Goal: Information Seeking & Learning: Learn about a topic

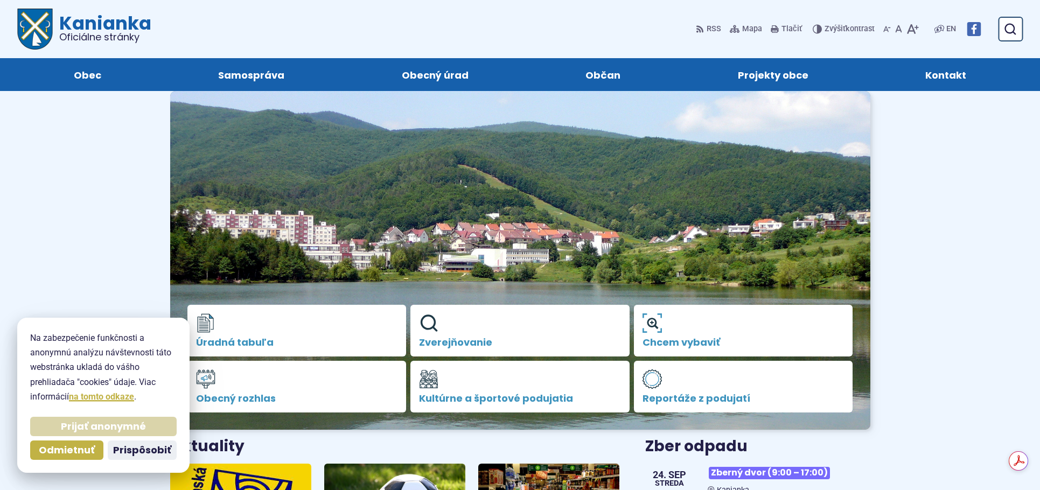
click at [84, 426] on span "Prijať anonymné" at bounding box center [103, 427] width 85 height 12
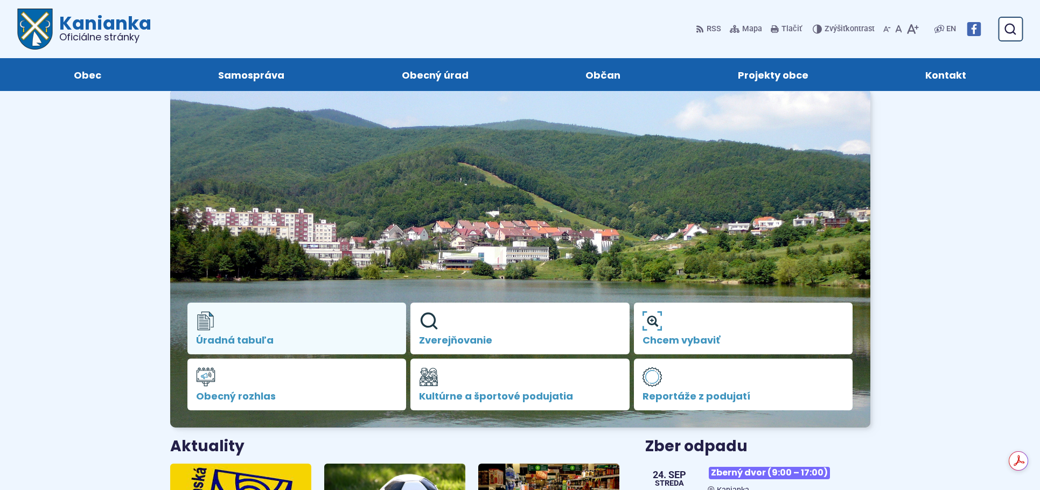
click at [264, 340] on span "Úradná tabuľa" at bounding box center [297, 340] width 202 height 11
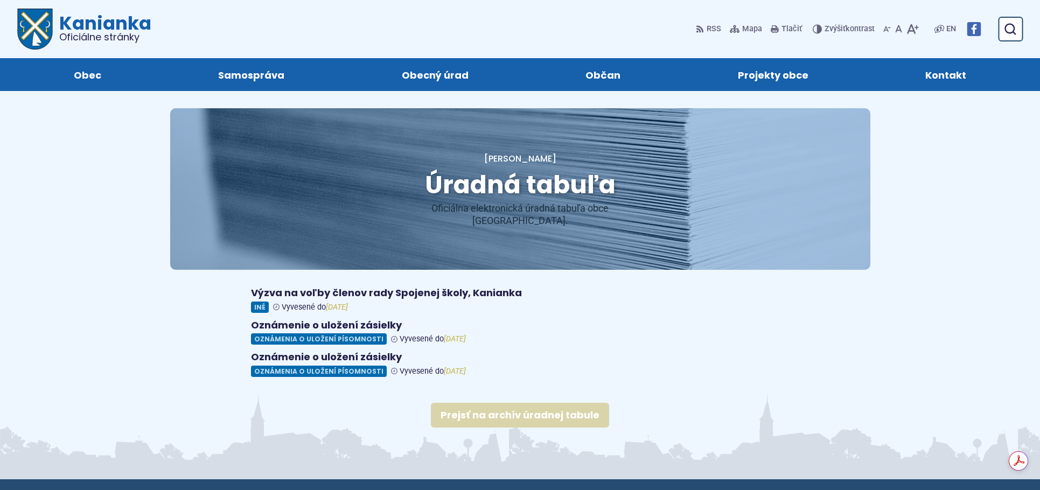
click at [479, 403] on link "Prejsť na archív úradnej tabule" at bounding box center [520, 415] width 178 height 25
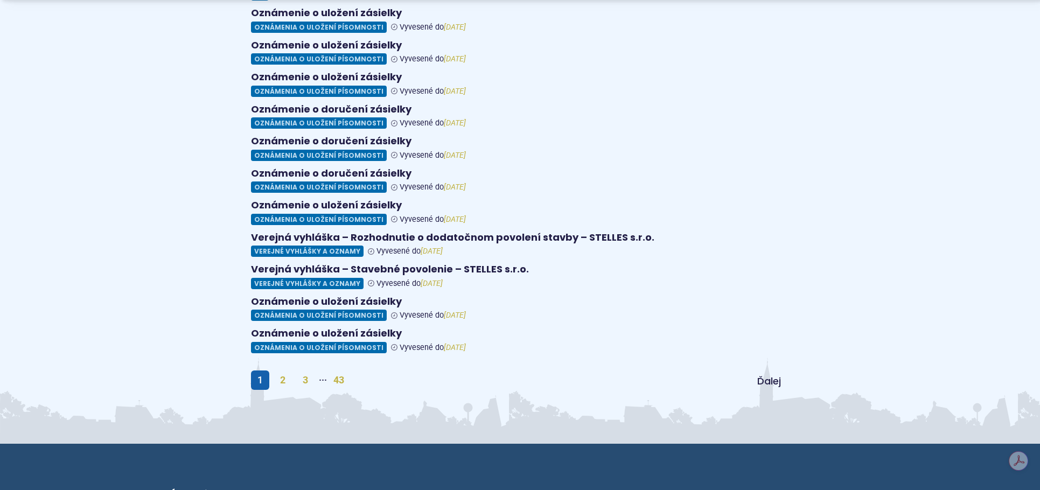
scroll to position [431, 0]
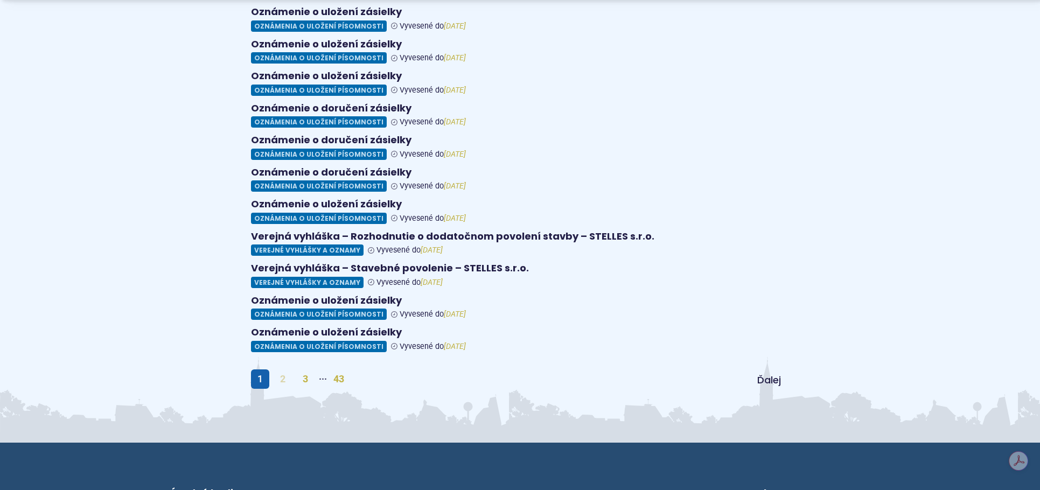
click at [283, 370] on link "2" at bounding box center [283, 379] width 18 height 19
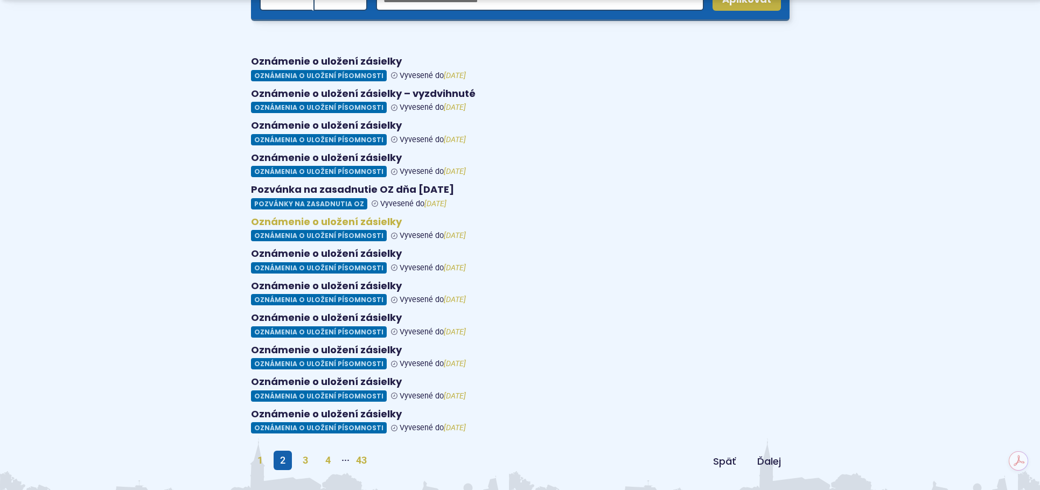
scroll to position [377, 0]
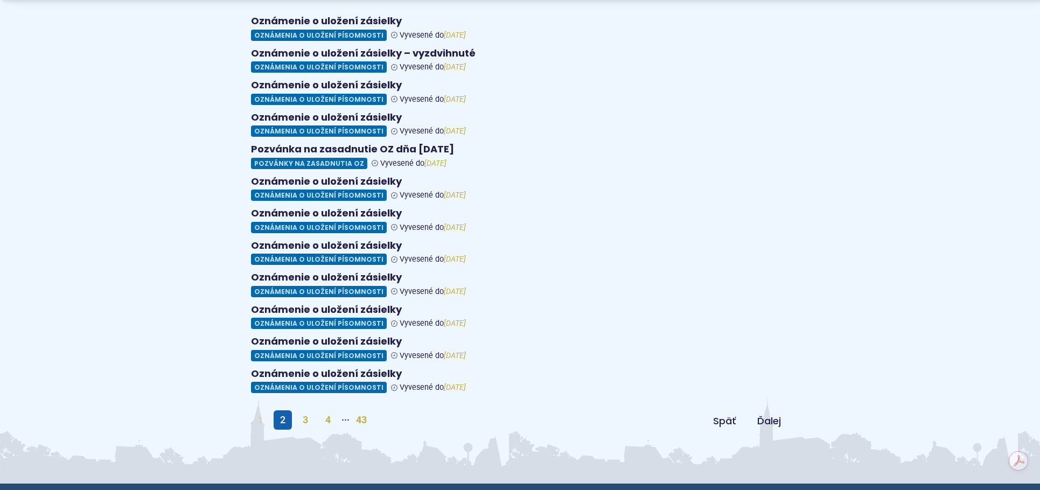
click at [256, 411] on link "1" at bounding box center [260, 420] width 18 height 19
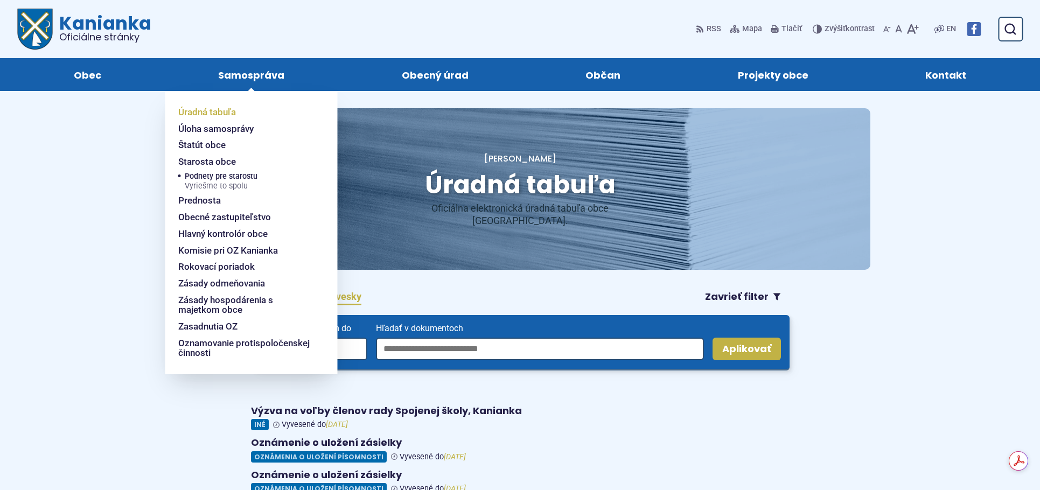
click at [225, 114] on span "Úradná tabuľa" at bounding box center [207, 112] width 58 height 17
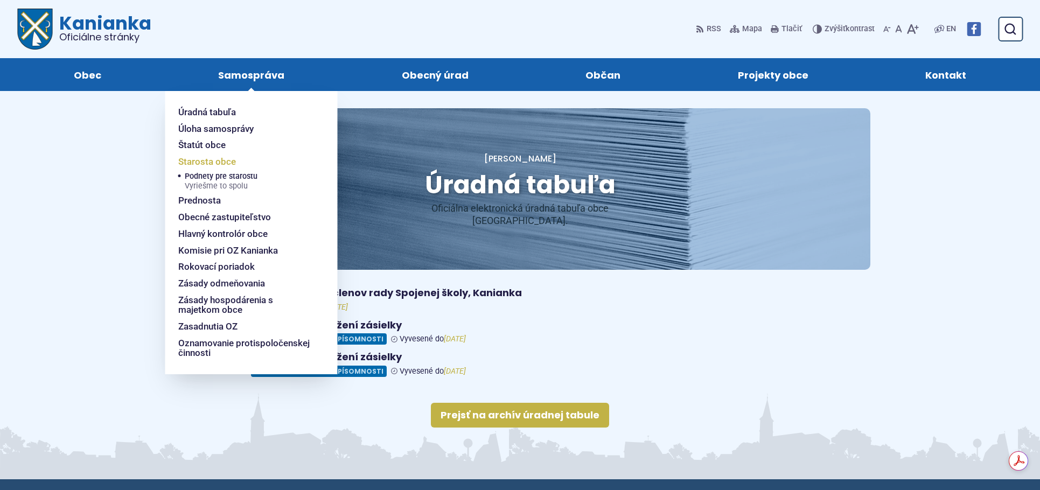
click at [221, 161] on span "Starosta obce" at bounding box center [207, 162] width 58 height 17
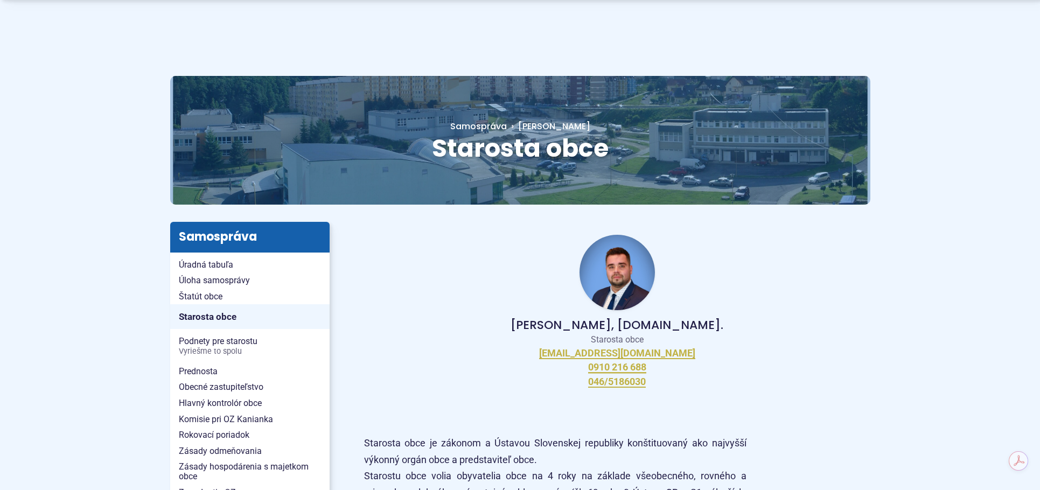
scroll to position [108, 0]
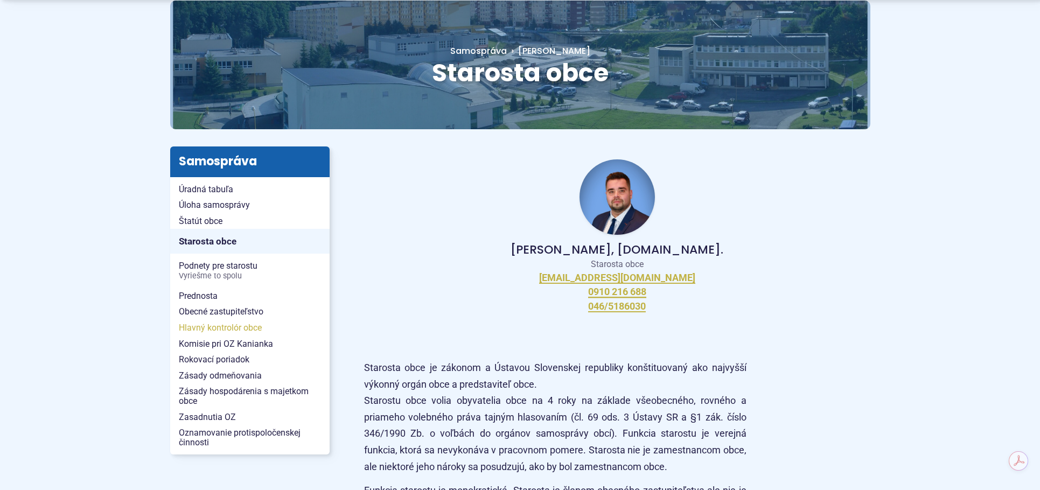
click at [235, 328] on span "Hlavný kontrolór obce" at bounding box center [250, 328] width 142 height 16
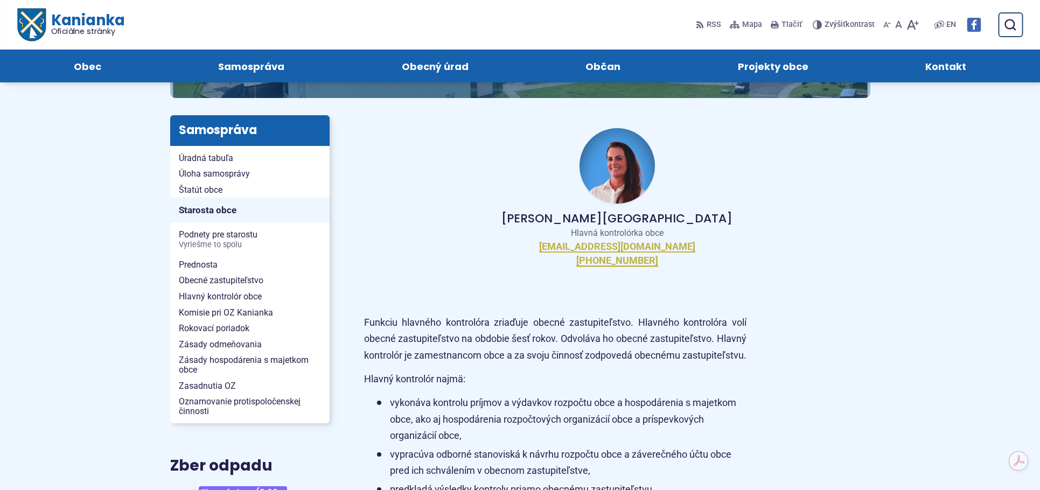
scroll to position [108, 0]
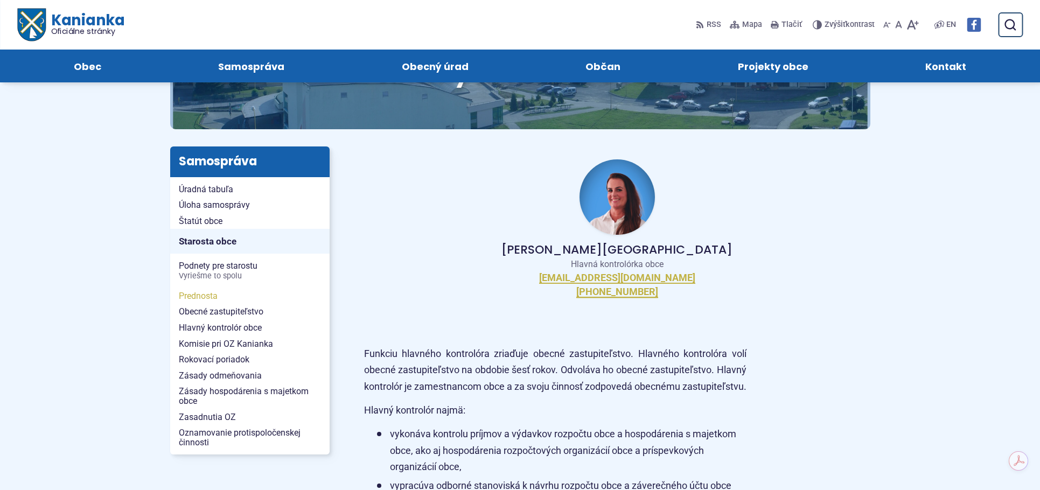
click at [216, 294] on span "Prednosta" at bounding box center [250, 296] width 142 height 16
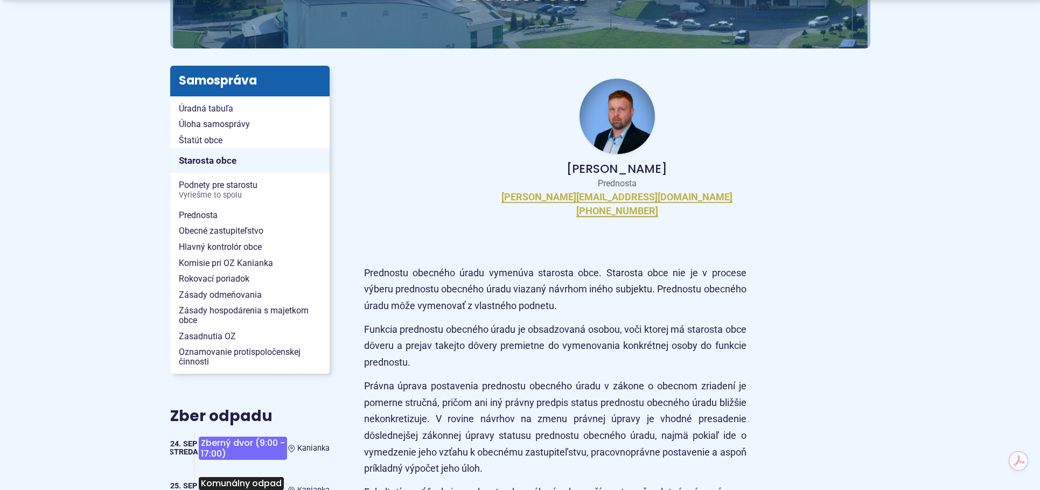
scroll to position [216, 0]
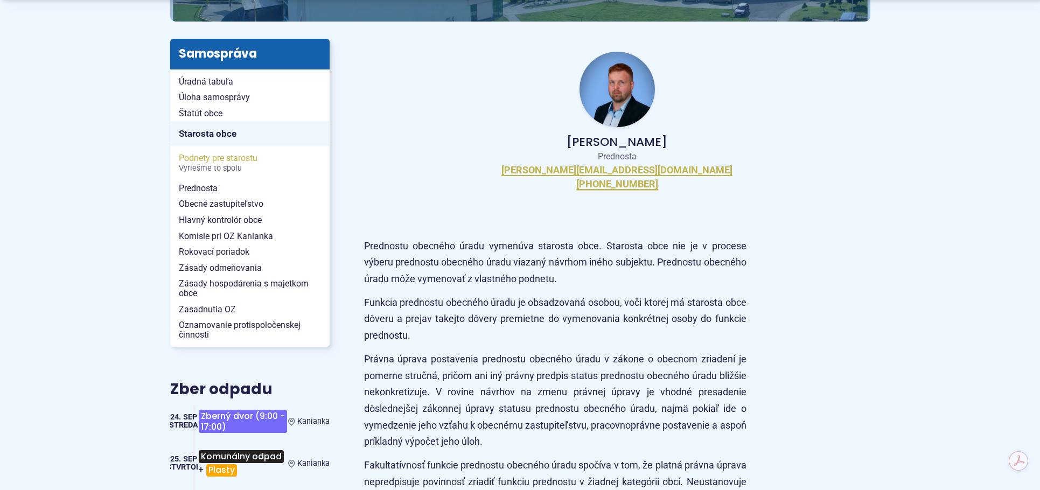
click at [236, 158] on span "Podnety pre starostu Vyriešme to spolu" at bounding box center [250, 162] width 142 height 25
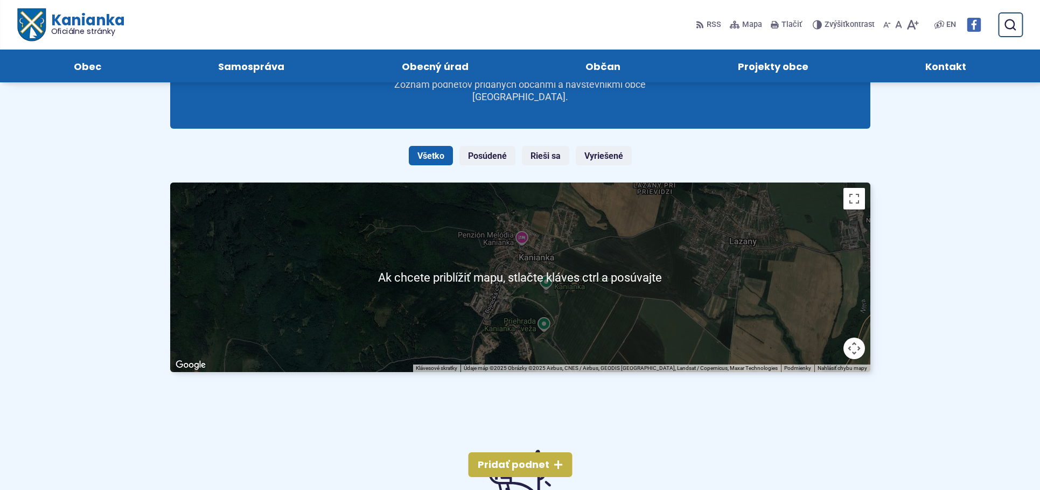
scroll to position [54, 0]
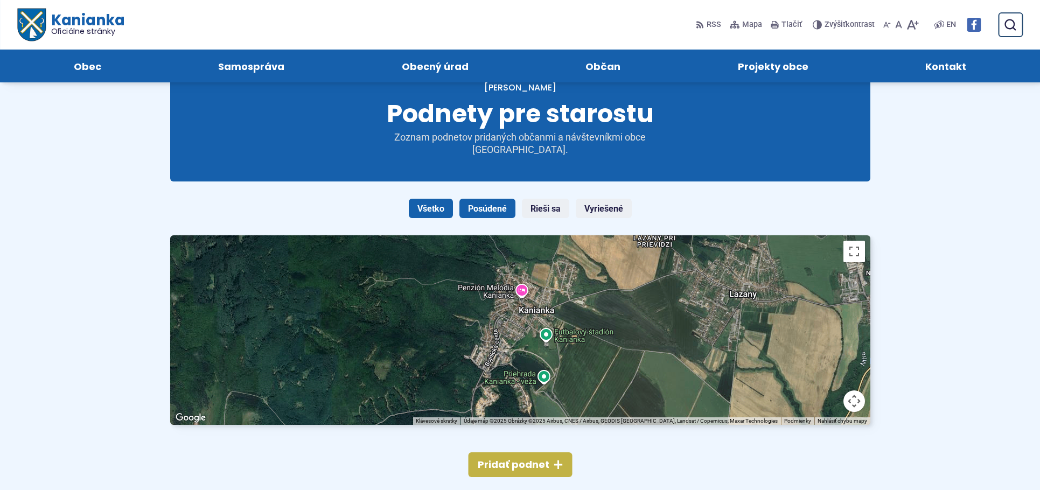
click at [501, 209] on link "Posúdené" at bounding box center [488, 208] width 56 height 19
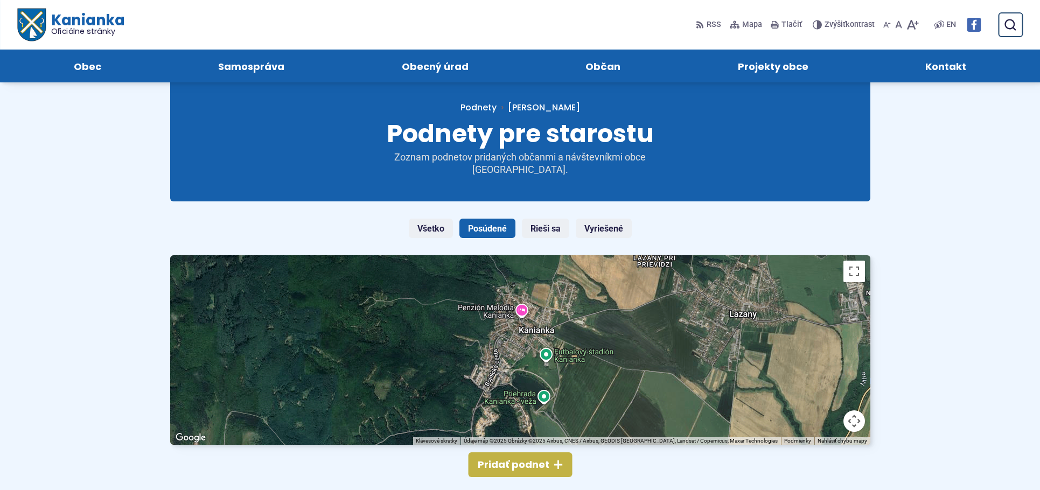
scroll to position [13, 0]
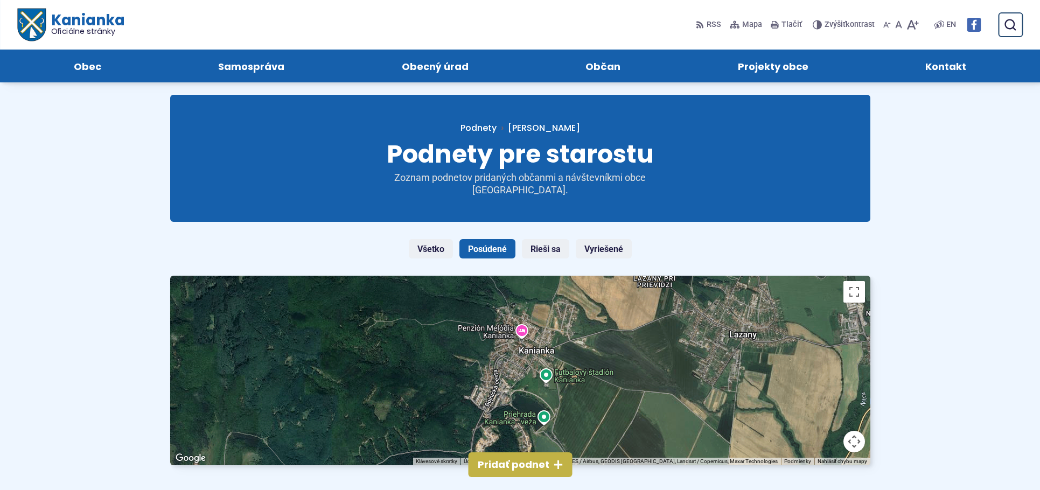
drag, startPoint x: 689, startPoint y: 336, endPoint x: 588, endPoint y: 357, distance: 103.5
click at [588, 357] on div "Mapa podnetov" at bounding box center [520, 371] width 700 height 190
drag, startPoint x: 587, startPoint y: 339, endPoint x: 570, endPoint y: 378, distance: 42.5
click at [570, 378] on div "Mapa podnetov" at bounding box center [520, 371] width 700 height 190
click at [520, 333] on div "Mapa podnetov" at bounding box center [520, 371] width 700 height 190
